Goal: Book appointment/travel/reservation

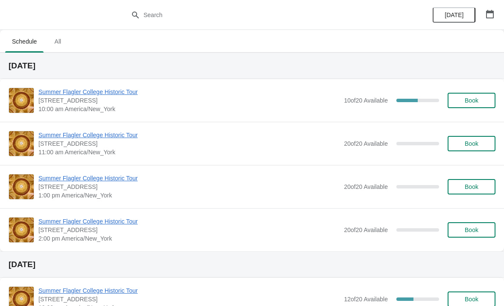
click at [477, 191] on button "Book" at bounding box center [471, 186] width 48 height 15
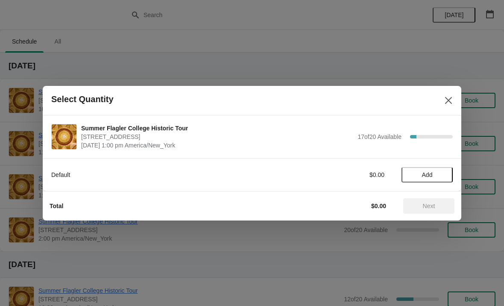
click at [438, 168] on button "Add" at bounding box center [426, 174] width 51 height 15
click at [437, 179] on div "Default $15.00 1" at bounding box center [251, 174] width 401 height 15
click at [445, 175] on icon at bounding box center [441, 174] width 9 height 9
click at [440, 178] on icon at bounding box center [441, 174] width 9 height 9
click at [436, 206] on span "Next" at bounding box center [429, 205] width 38 height 7
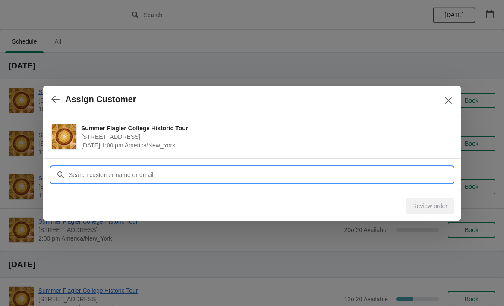
click at [405, 172] on input "Customer" at bounding box center [260, 174] width 384 height 15
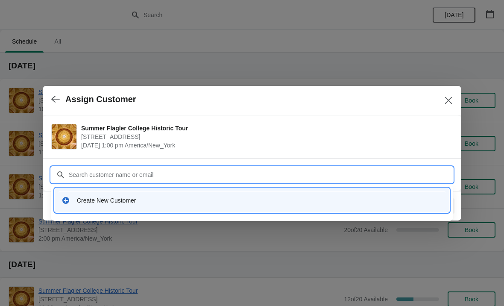
click at [248, 207] on div "Create New Customer" at bounding box center [251, 199] width 387 height 17
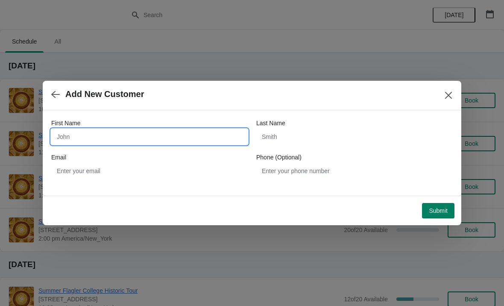
click at [192, 140] on input "First Name" at bounding box center [149, 136] width 196 height 15
type input "[PERSON_NAME]"
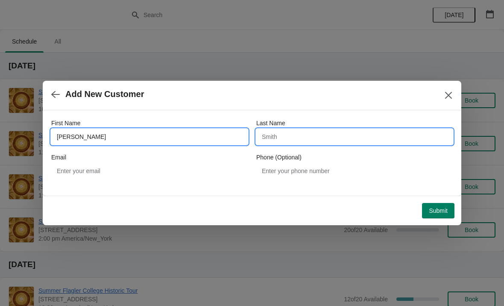
click at [366, 131] on input "Last Name" at bounding box center [354, 136] width 196 height 15
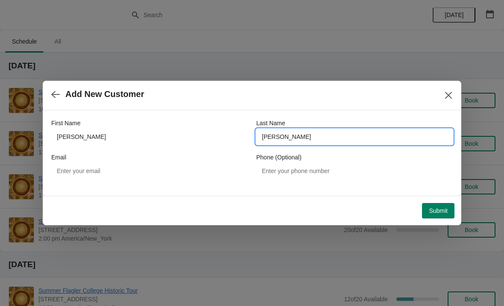
type input "[PERSON_NAME]"
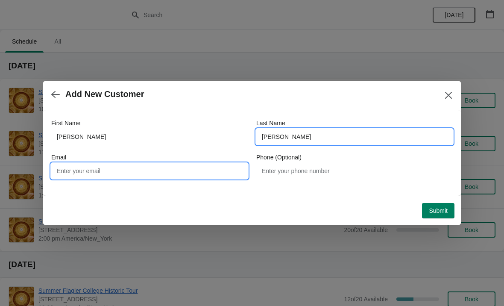
click at [170, 174] on input "Email" at bounding box center [149, 170] width 196 height 15
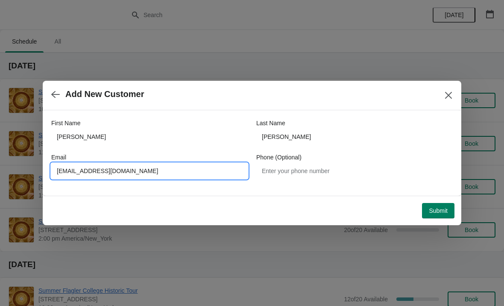
type input "[EMAIL_ADDRESS][DOMAIN_NAME]"
